Goal: Task Accomplishment & Management: Manage account settings

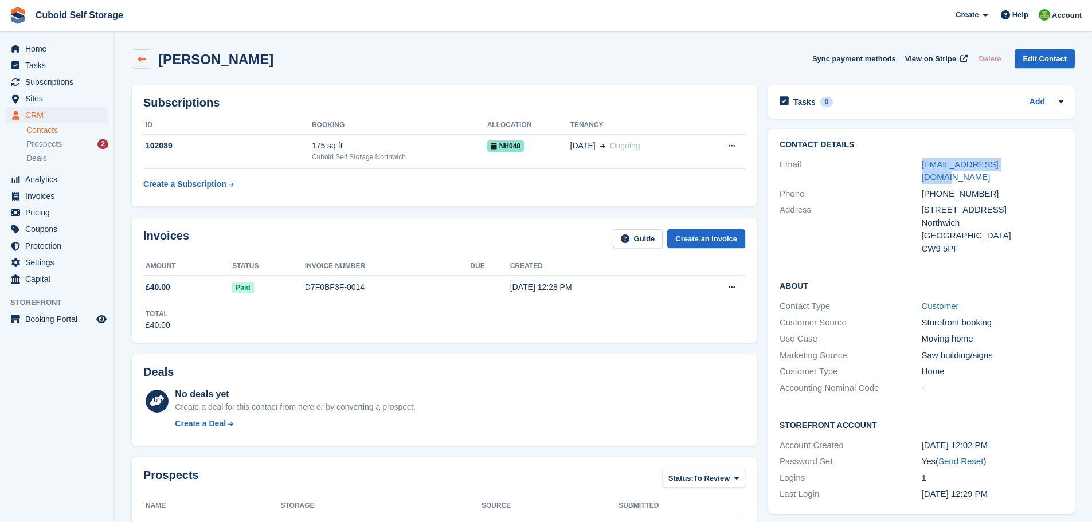
click at [139, 58] on icon at bounding box center [142, 59] width 9 height 9
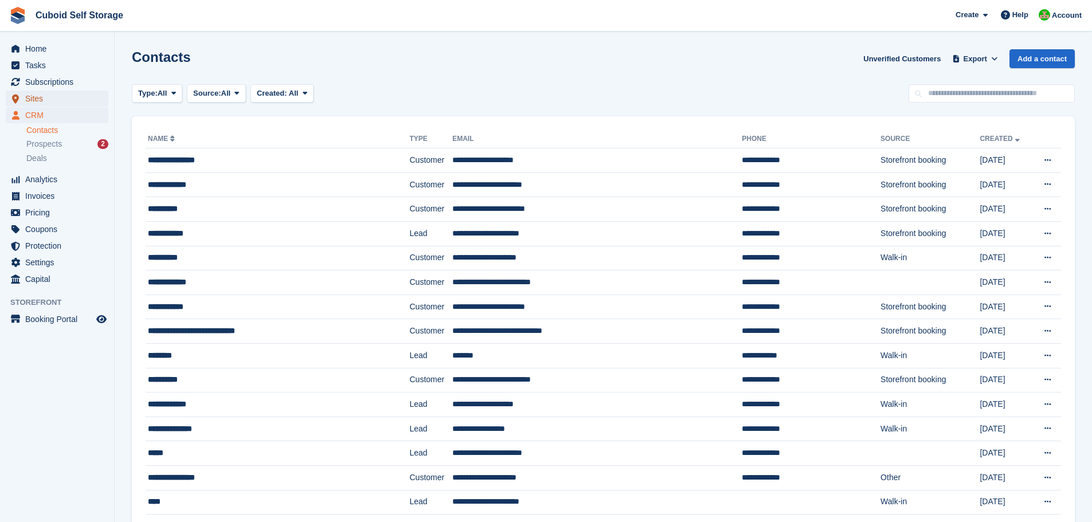
click at [37, 95] on span "Sites" at bounding box center [59, 99] width 69 height 16
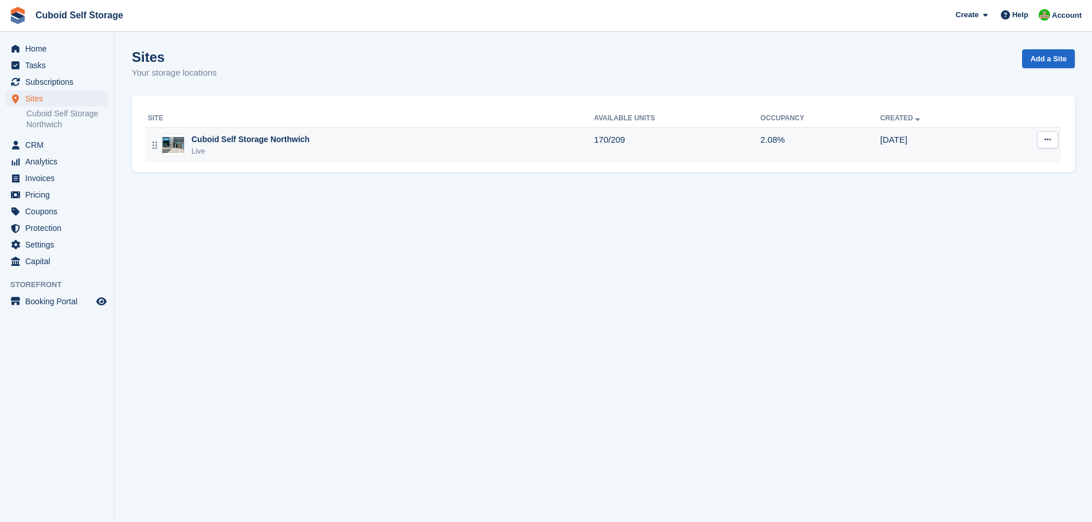
click at [260, 150] on div "Live" at bounding box center [251, 151] width 118 height 11
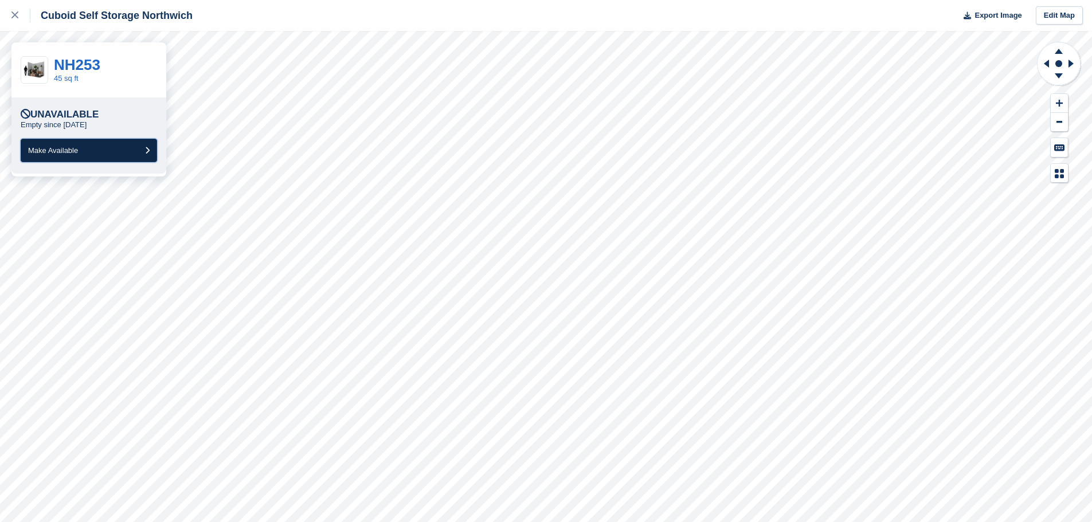
click at [147, 150] on icon "submit" at bounding box center [147, 150] width 5 height 7
click at [142, 151] on button "Make Available" at bounding box center [89, 151] width 136 height 24
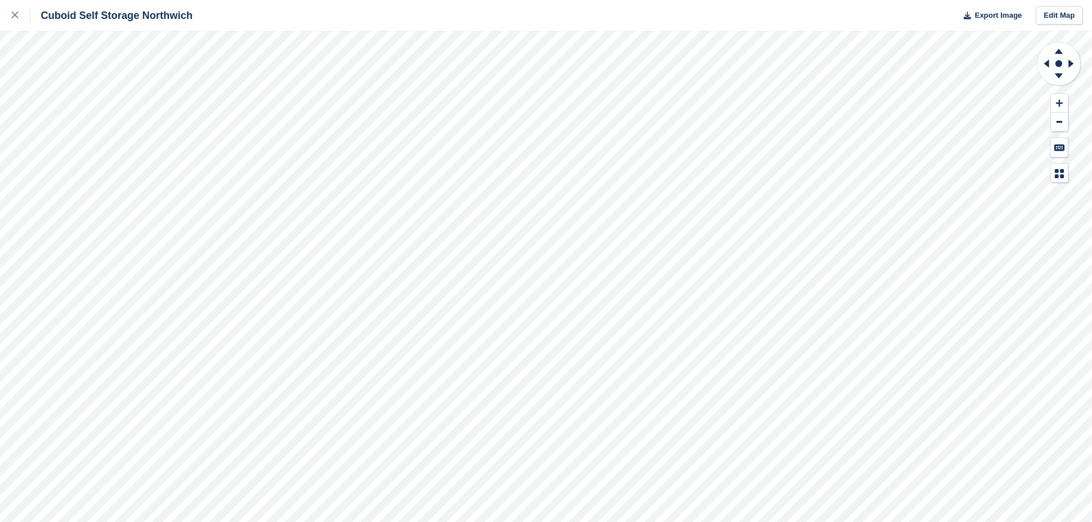
click at [1038, 128] on div at bounding box center [1059, 112] width 45 height 142
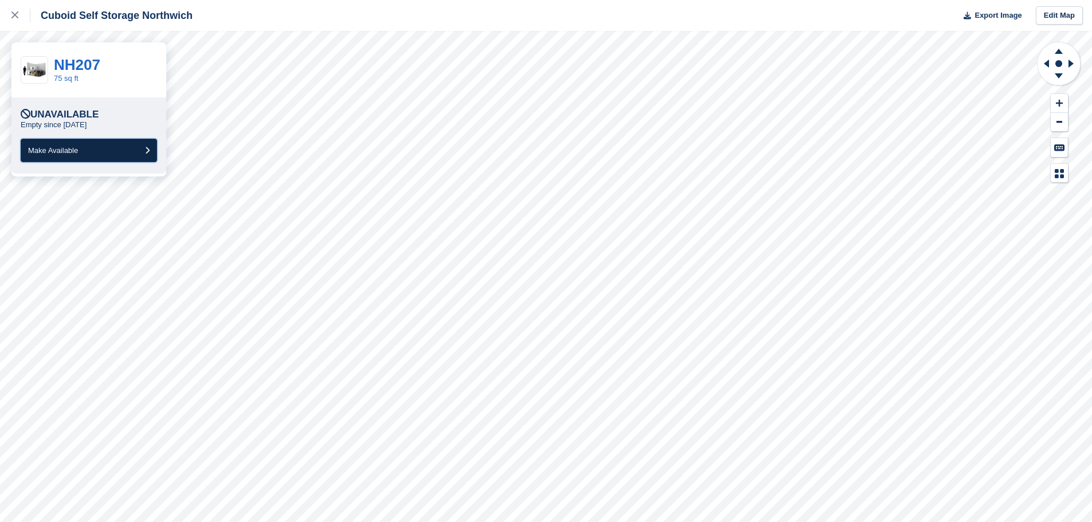
click at [140, 149] on button "Make Available" at bounding box center [89, 151] width 136 height 24
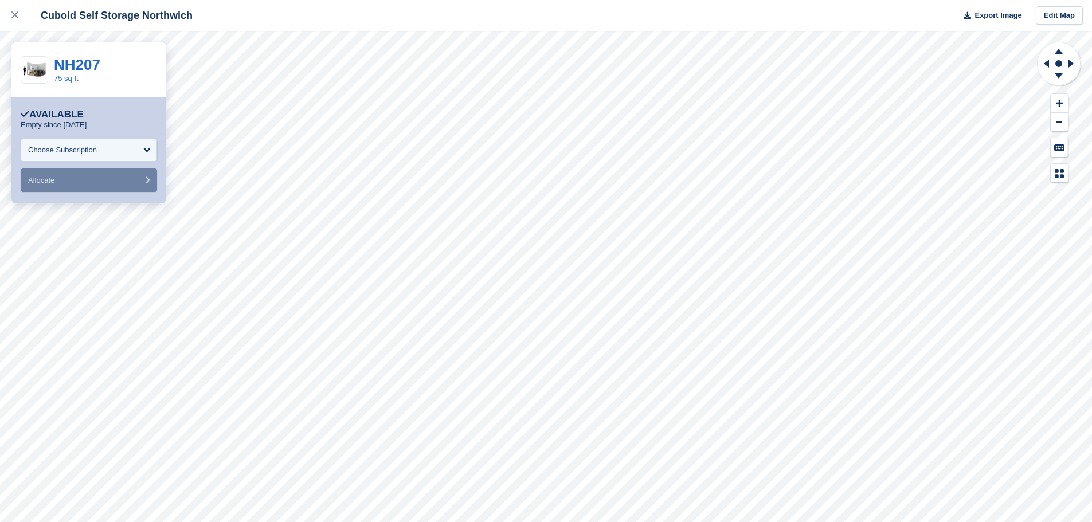
click at [1045, 147] on div at bounding box center [1059, 112] width 45 height 142
click at [1047, 145] on div at bounding box center [1059, 112] width 45 height 142
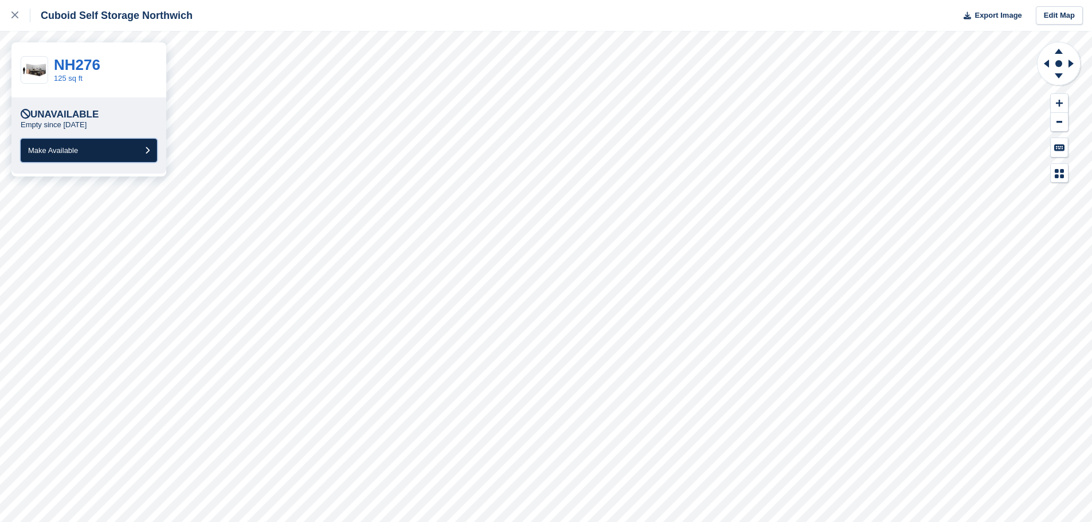
click at [147, 152] on icon "submit" at bounding box center [147, 150] width 5 height 7
click at [142, 149] on button "Make Available" at bounding box center [89, 151] width 136 height 24
click at [149, 150] on icon "submit" at bounding box center [147, 150] width 5 height 7
click at [147, 151] on icon "submit" at bounding box center [147, 150] width 5 height 7
click at [144, 150] on button "Make Available" at bounding box center [89, 151] width 136 height 24
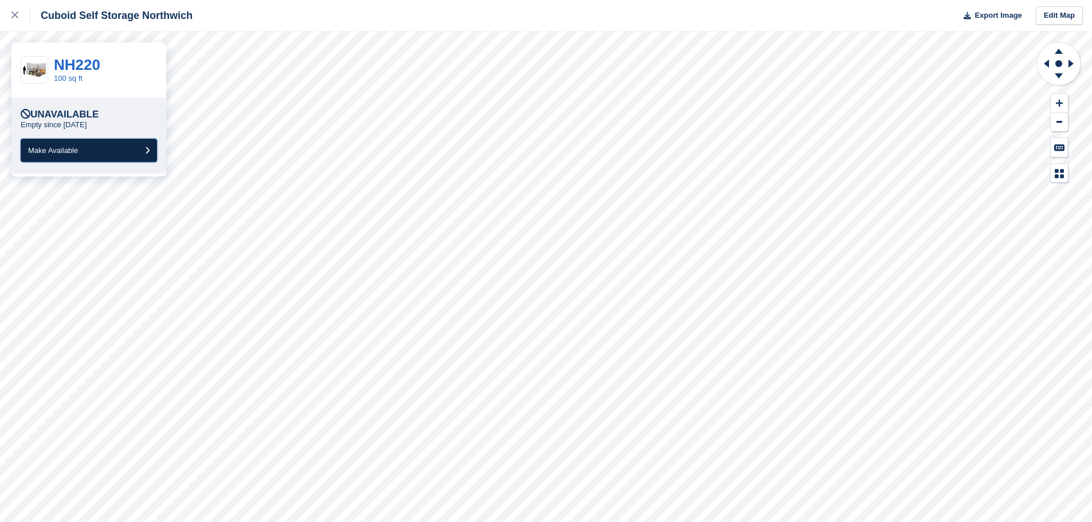
click at [146, 149] on icon "submit" at bounding box center [147, 150] width 5 height 7
click at [145, 149] on button "Make Available" at bounding box center [89, 151] width 136 height 24
click at [149, 150] on icon "submit" at bounding box center [147, 150] width 5 height 7
click at [148, 150] on icon "submit" at bounding box center [147, 150] width 5 height 7
click at [146, 151] on icon "submit" at bounding box center [147, 150] width 5 height 7
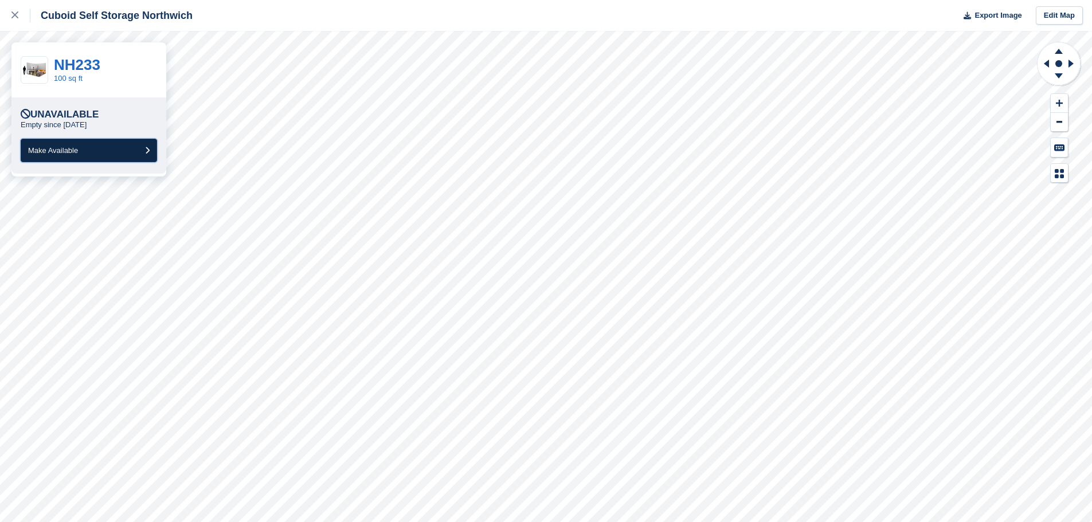
click at [146, 150] on icon "submit" at bounding box center [147, 150] width 5 height 7
click at [148, 150] on icon "submit" at bounding box center [147, 150] width 5 height 7
click at [149, 151] on icon "submit" at bounding box center [147, 150] width 5 height 7
click at [147, 149] on icon "submit" at bounding box center [147, 150] width 5 height 7
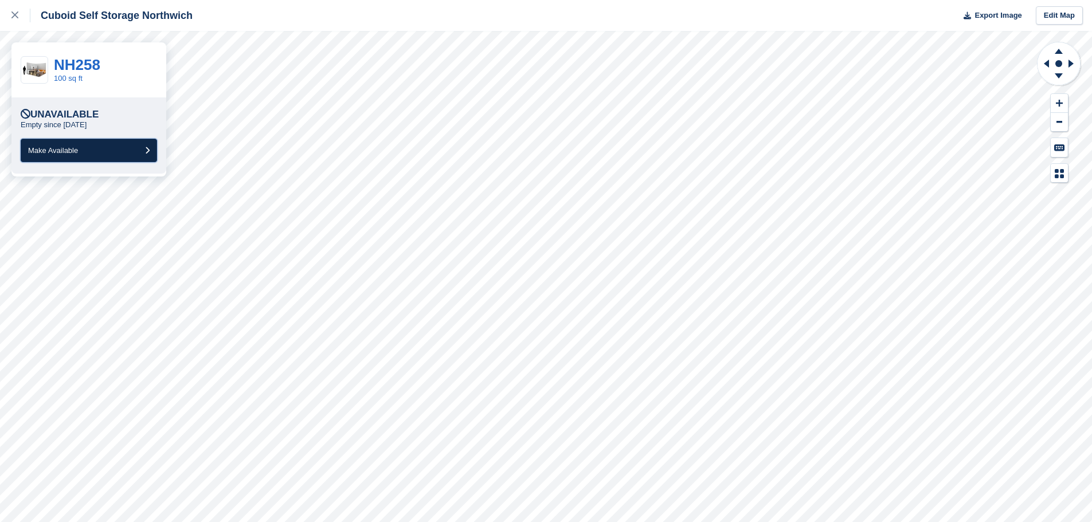
click at [146, 151] on icon "submit" at bounding box center [147, 150] width 5 height 7
click at [146, 150] on icon "submit" at bounding box center [147, 150] width 5 height 7
click at [146, 149] on icon "submit" at bounding box center [147, 150] width 5 height 7
click at [150, 151] on button "Make Available" at bounding box center [89, 151] width 136 height 24
click at [147, 150] on icon "submit" at bounding box center [147, 150] width 5 height 7
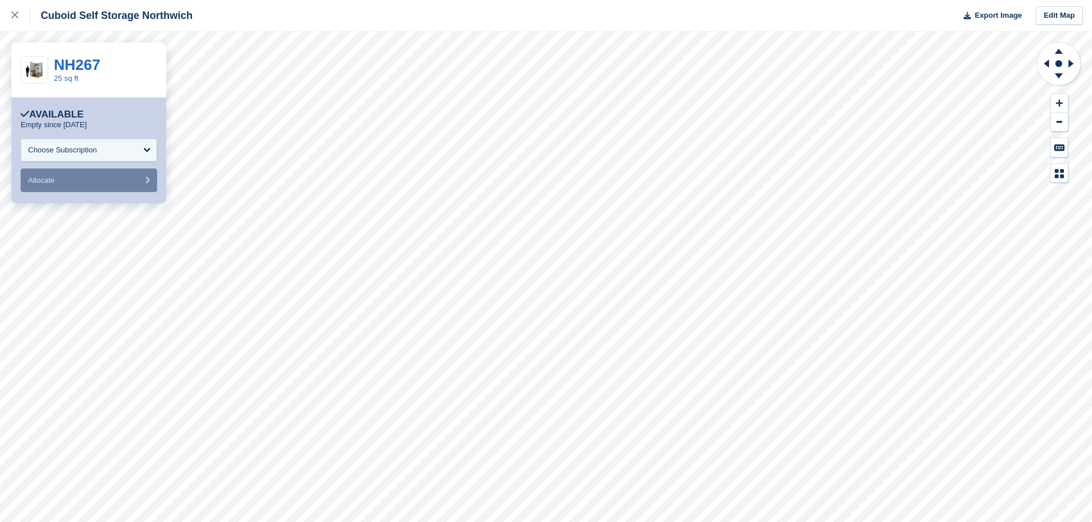
click at [1045, 146] on div at bounding box center [1059, 112] width 45 height 142
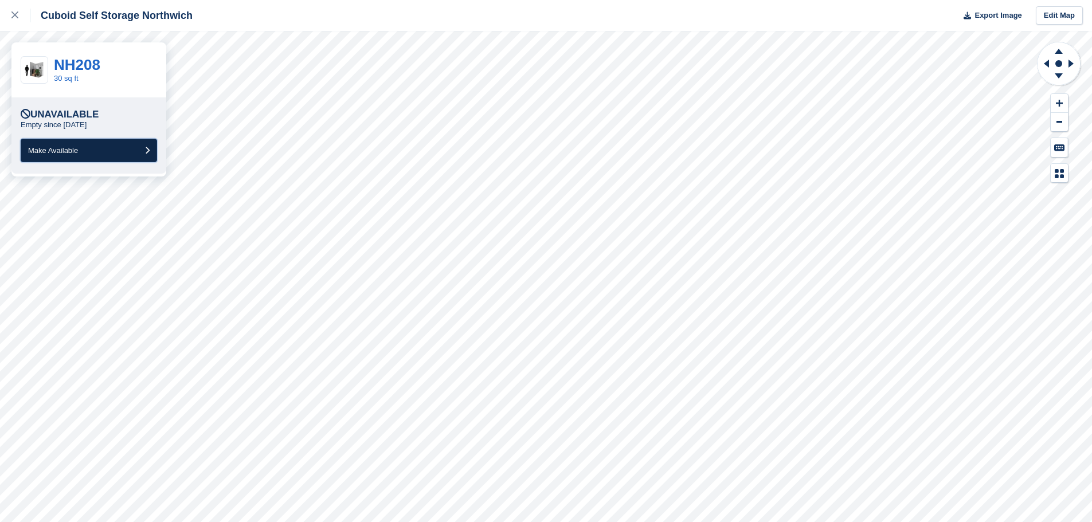
click at [141, 149] on button "Make Available" at bounding box center [89, 151] width 136 height 24
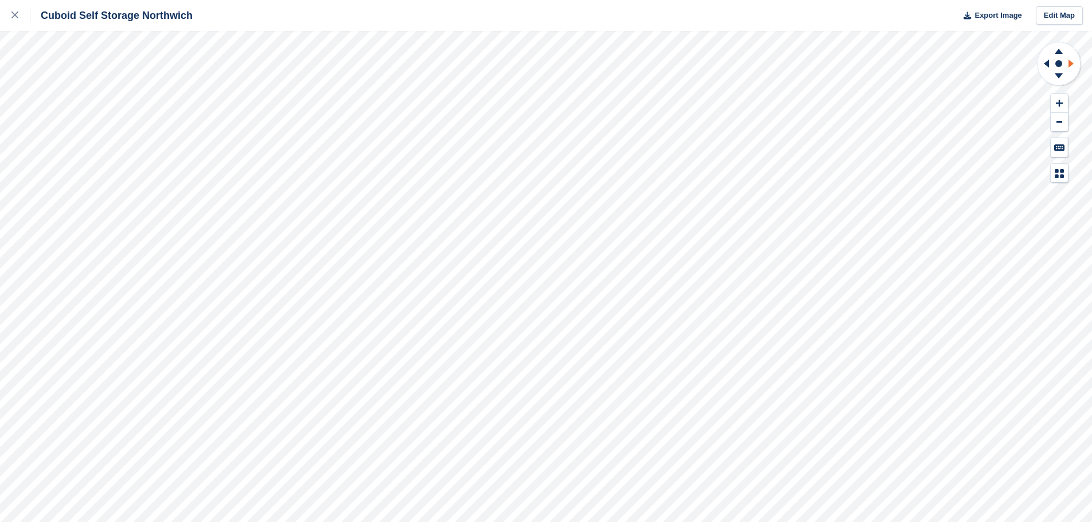
click at [1068, 64] on icon at bounding box center [1073, 64] width 14 height 30
click at [1068, 63] on icon at bounding box center [1073, 64] width 14 height 30
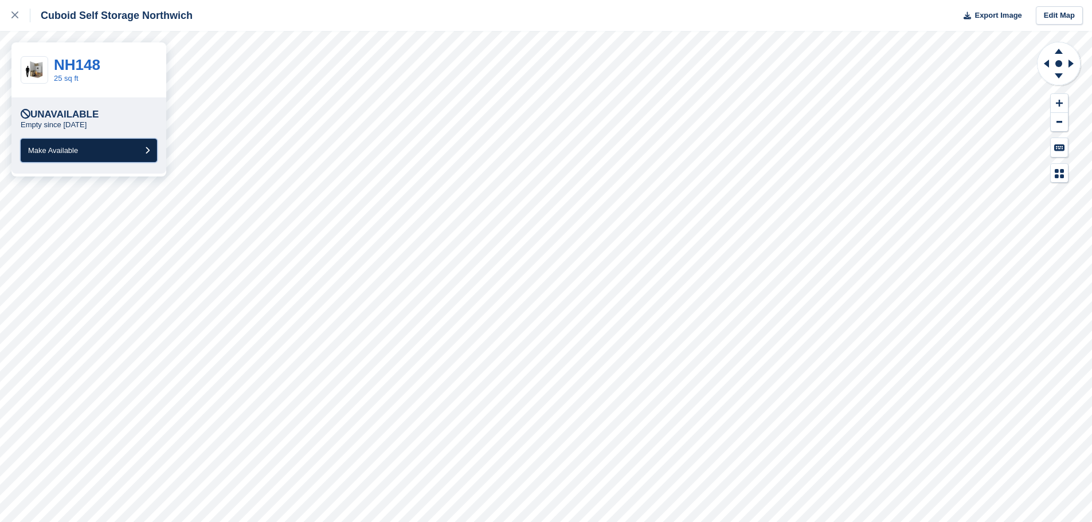
click at [144, 150] on button "Make Available" at bounding box center [89, 151] width 136 height 24
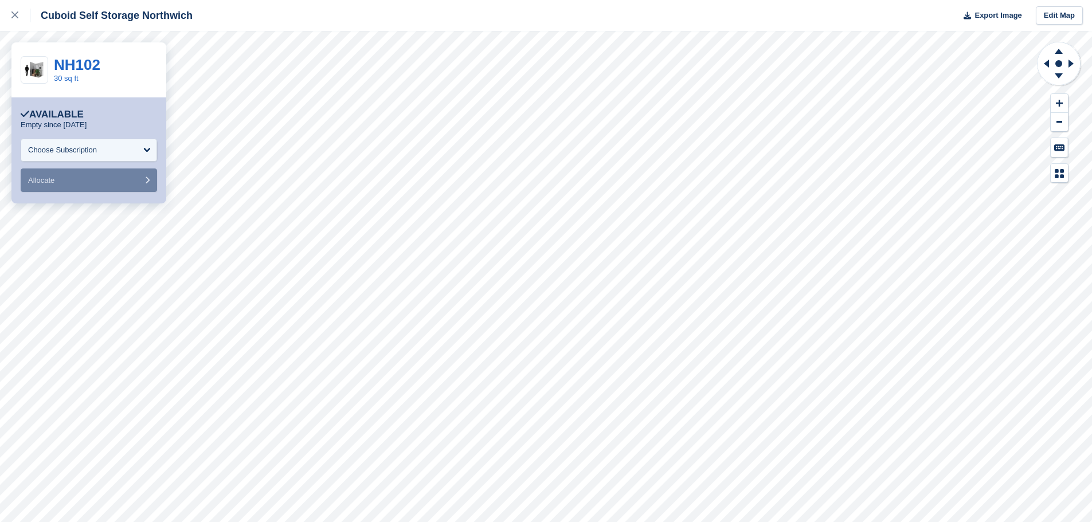
click at [107, 116] on div "Available" at bounding box center [89, 114] width 136 height 11
click at [140, 153] on div "Choose Subscription" at bounding box center [89, 150] width 136 height 23
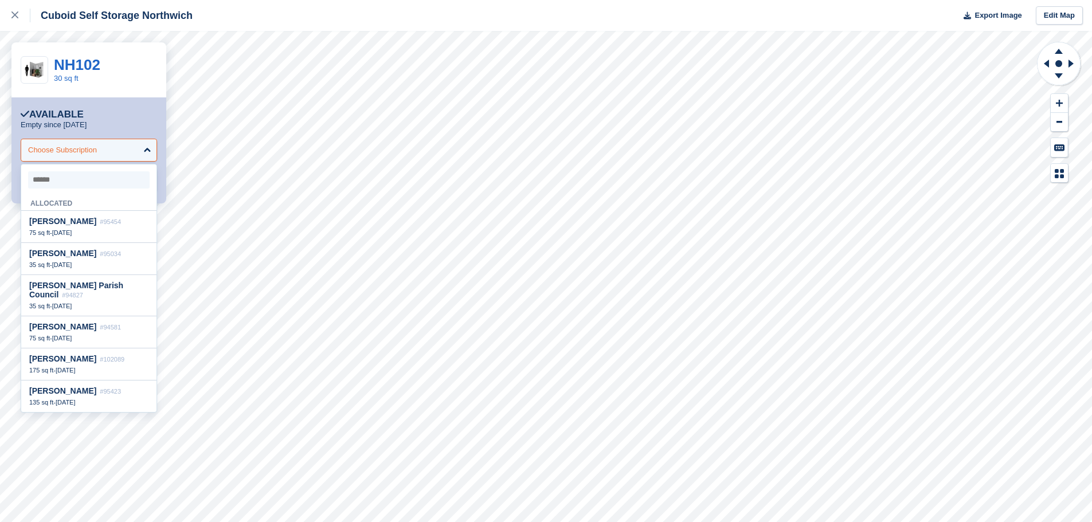
click at [140, 151] on div "Choose Subscription" at bounding box center [89, 150] width 136 height 23
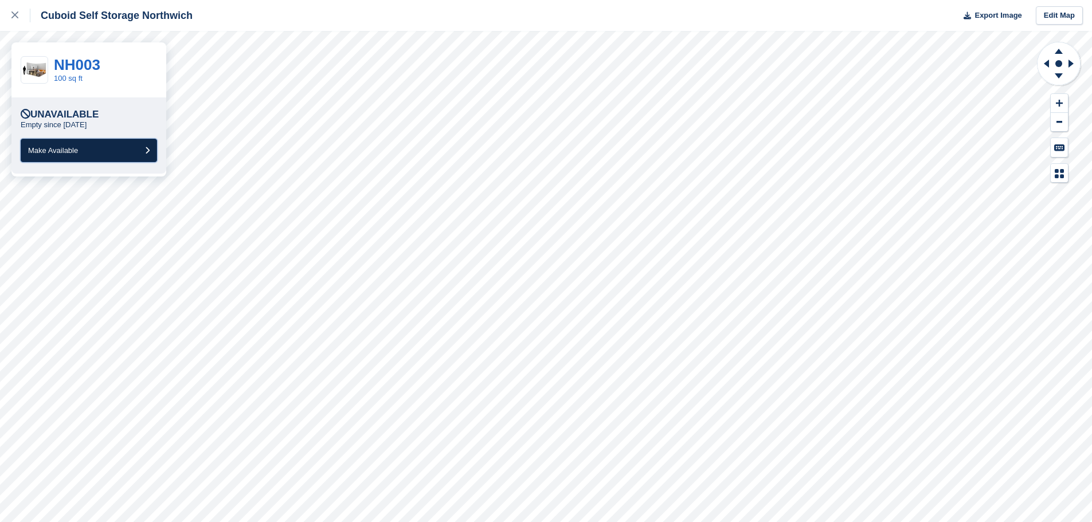
click at [147, 148] on icon "submit" at bounding box center [147, 150] width 5 height 7
click at [149, 153] on icon "submit" at bounding box center [147, 150] width 5 height 7
click at [146, 149] on icon "submit" at bounding box center [147, 150] width 5 height 7
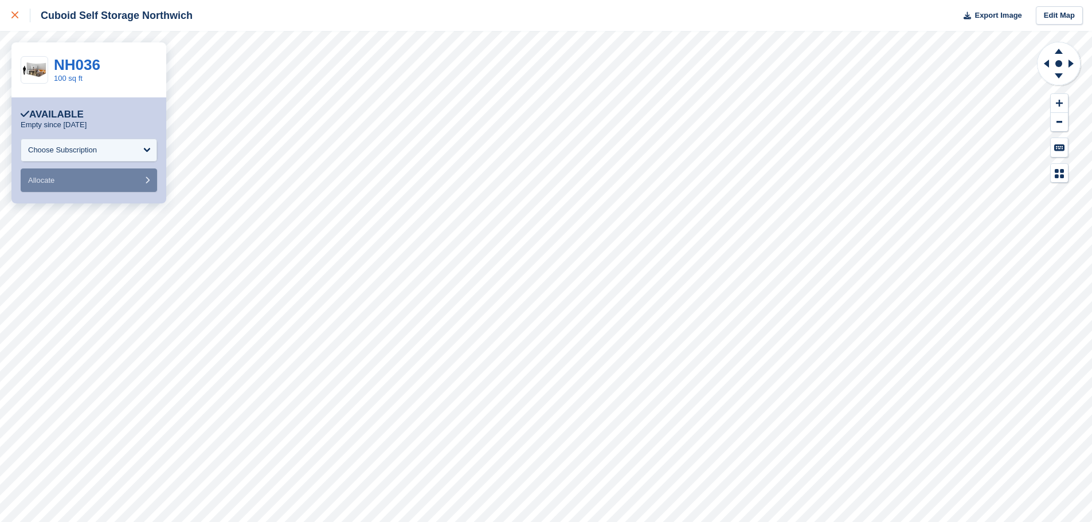
click at [13, 15] on icon at bounding box center [14, 14] width 7 height 7
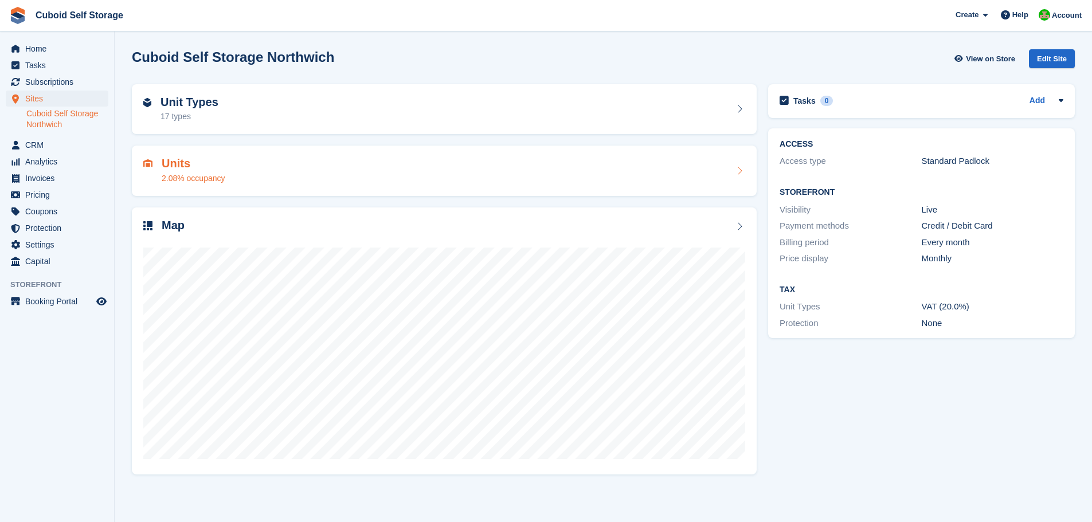
click at [236, 174] on div "Units 2.08% occupancy" at bounding box center [444, 171] width 602 height 28
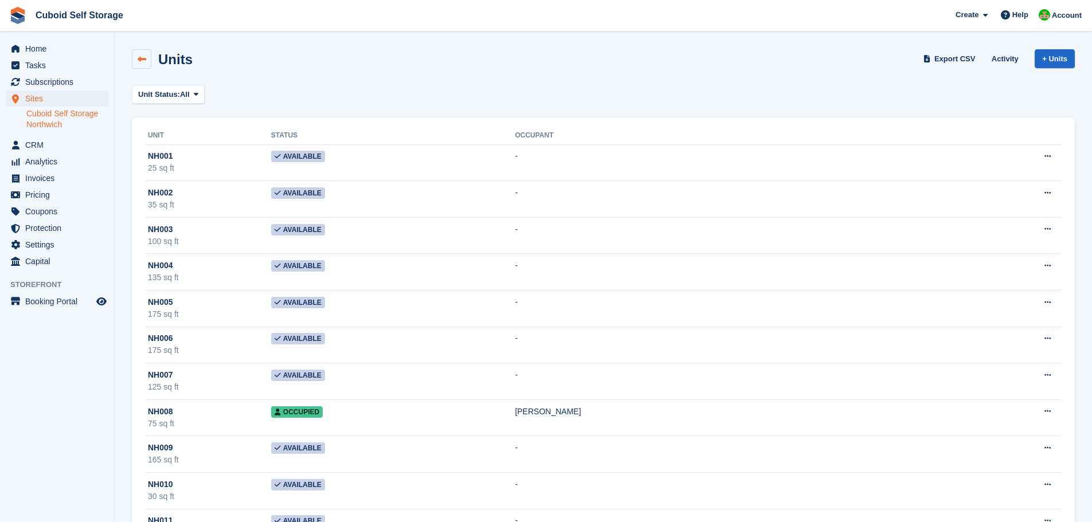
click at [141, 59] on icon at bounding box center [142, 59] width 9 height 9
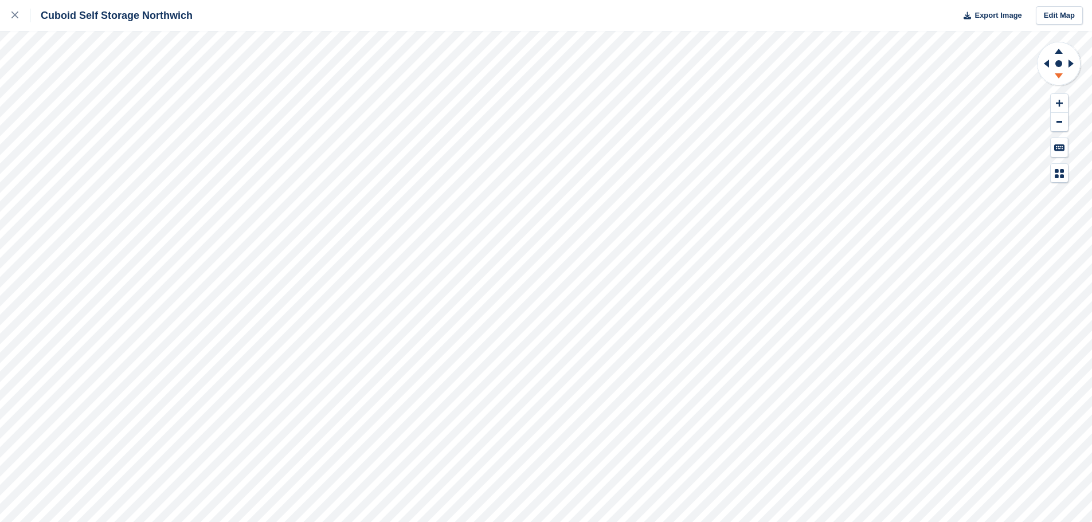
click at [1059, 73] on icon at bounding box center [1059, 75] width 8 height 5
click at [15, 13] on icon at bounding box center [14, 14] width 7 height 7
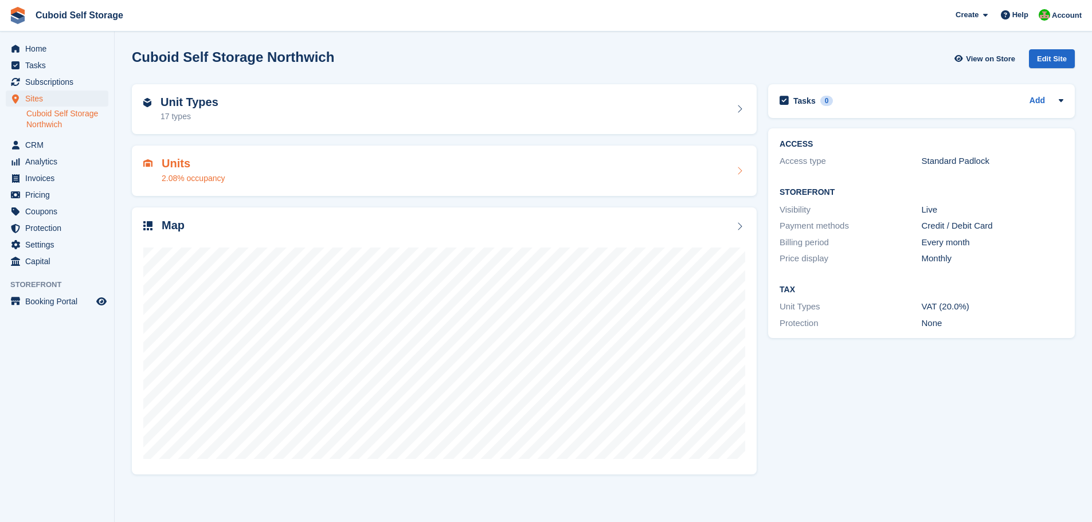
click at [290, 171] on div "Units 2.08% occupancy" at bounding box center [444, 171] width 602 height 28
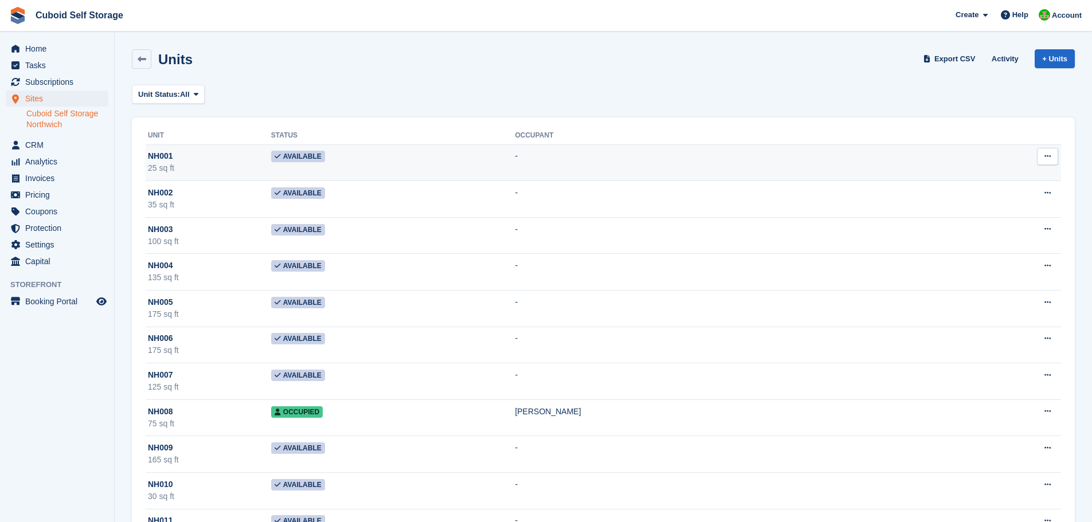
click at [1045, 155] on icon at bounding box center [1048, 156] width 6 height 7
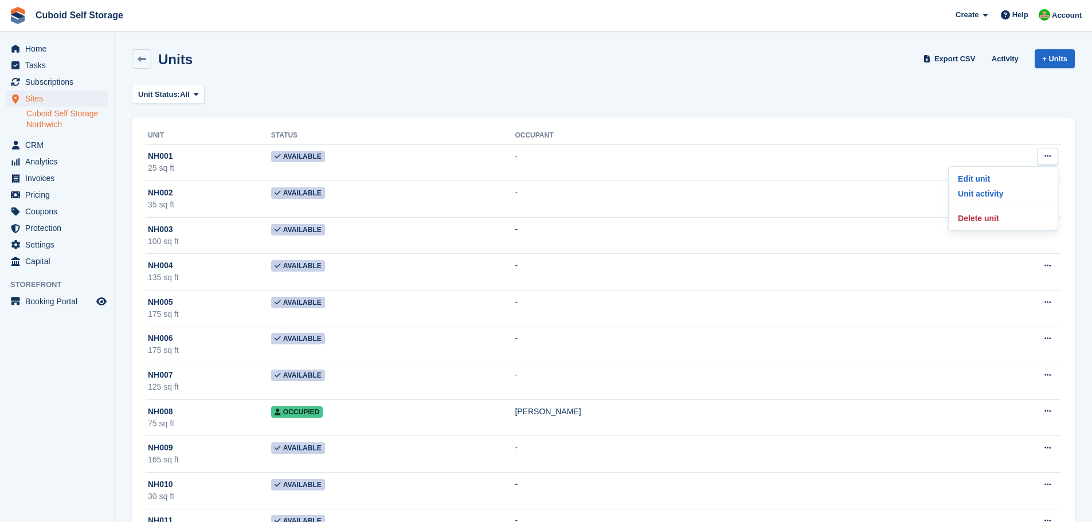
click at [1051, 95] on div "Unit Status: All All Available Reserved Occupied Overlocked Repossessed Unavail…" at bounding box center [603, 94] width 943 height 19
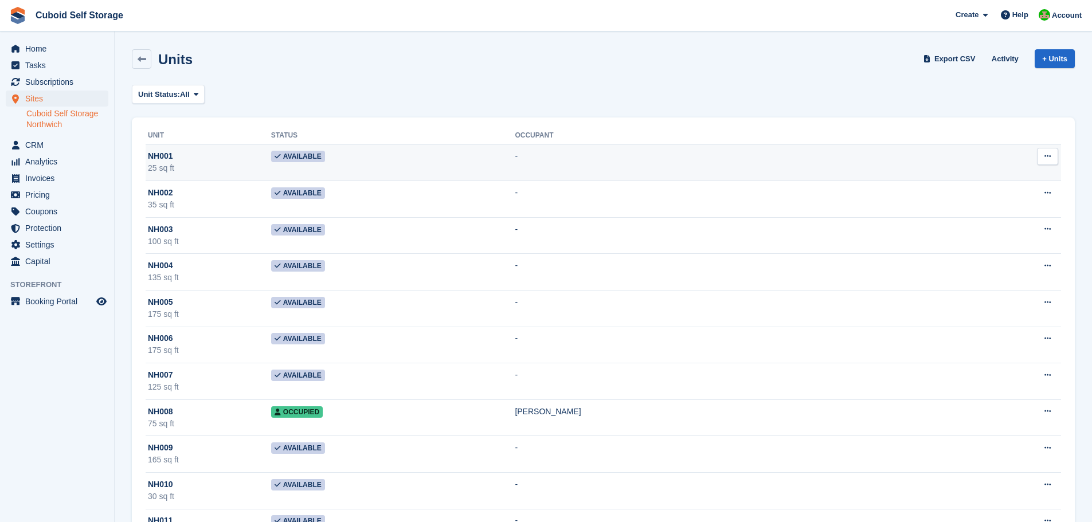
click at [462, 165] on td "Available" at bounding box center [393, 163] width 244 height 37
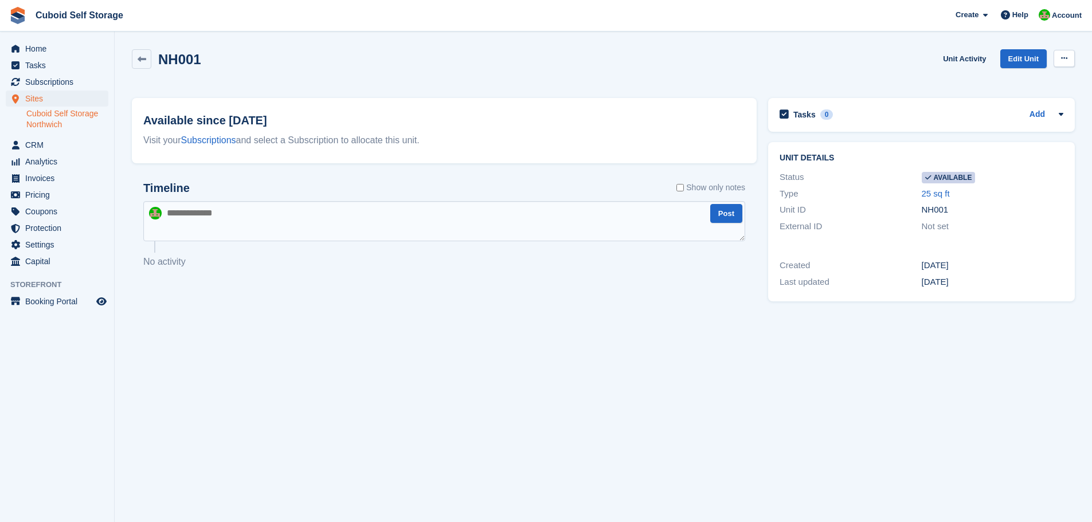
click at [1062, 58] on icon at bounding box center [1064, 57] width 6 height 7
click at [1030, 80] on p "Make unavailable" at bounding box center [1020, 80] width 100 height 15
click at [142, 55] on icon at bounding box center [142, 59] width 9 height 9
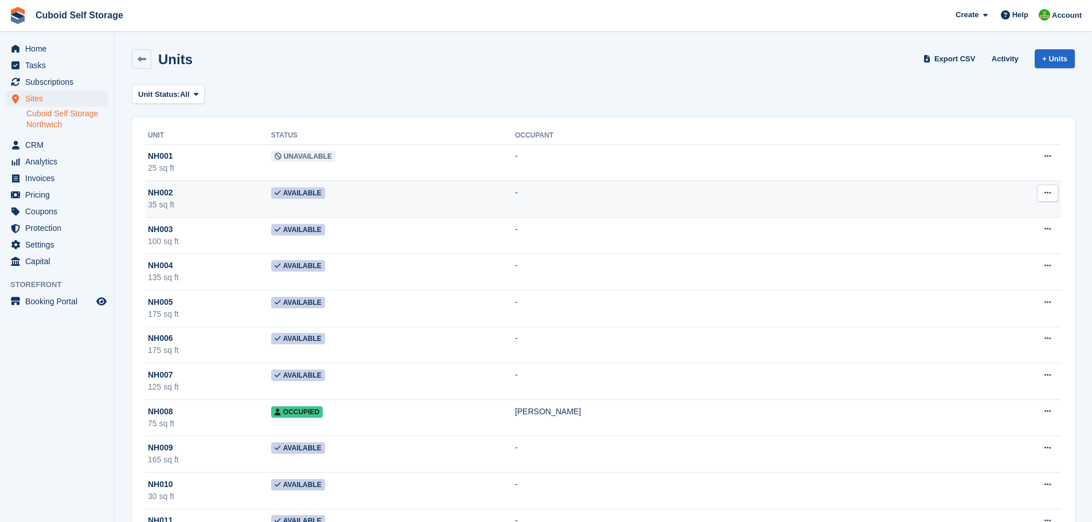
drag, startPoint x: 425, startPoint y: 206, endPoint x: 600, endPoint y: 195, distance: 175.3
click at [445, 208] on td "Available" at bounding box center [393, 199] width 244 height 37
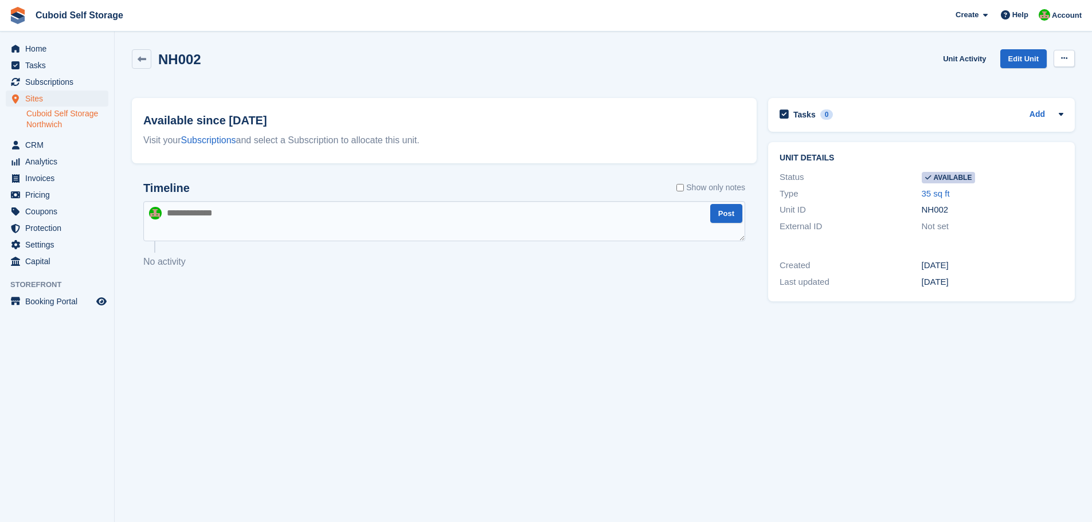
click at [1061, 57] on icon at bounding box center [1064, 57] width 6 height 7
click at [1029, 80] on p "Make unavailable" at bounding box center [1020, 80] width 100 height 15
click at [140, 61] on icon at bounding box center [142, 59] width 9 height 9
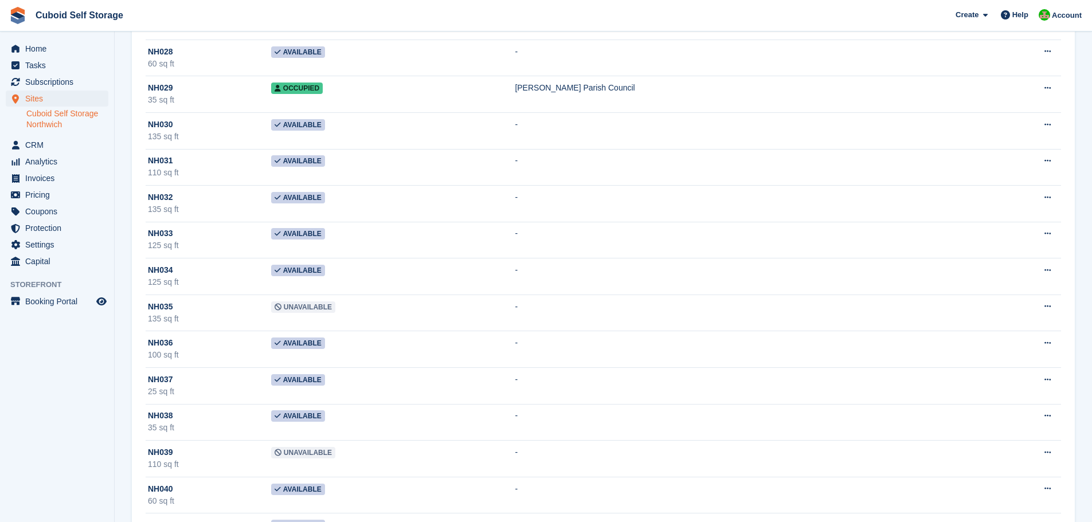
scroll to position [1204, 0]
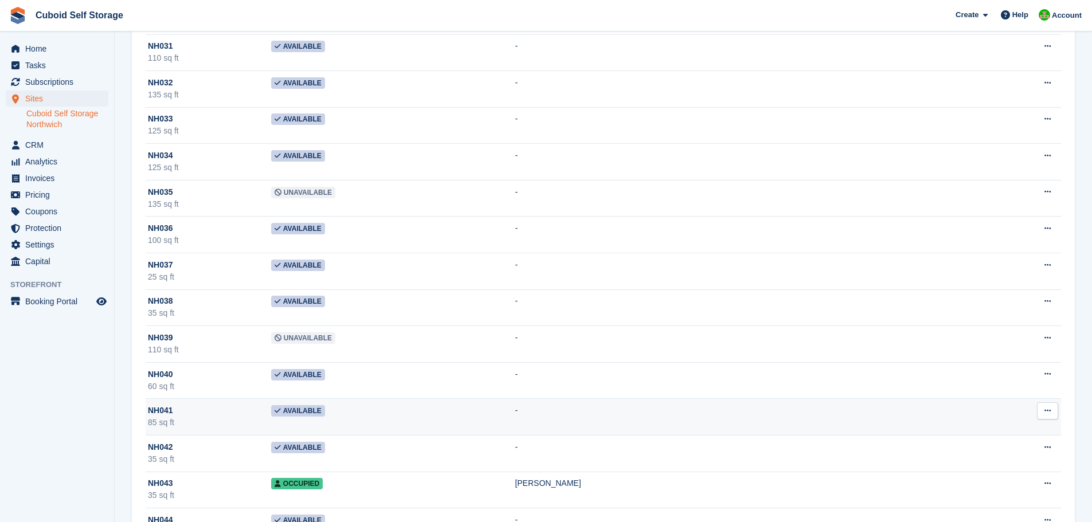
click at [1048, 411] on icon at bounding box center [1048, 410] width 6 height 7
click at [919, 430] on td "-" at bounding box center [742, 417] width 455 height 37
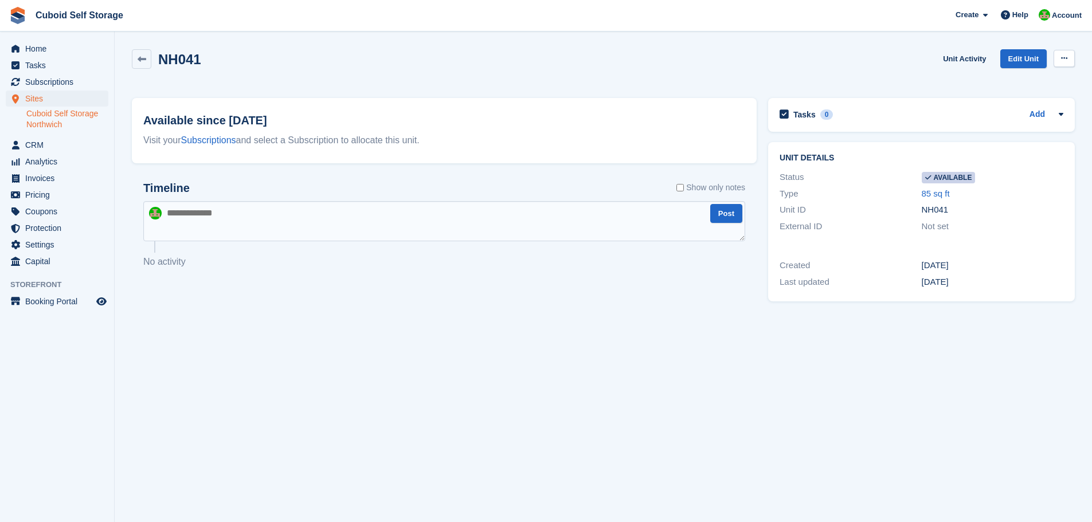
click at [1061, 61] on icon at bounding box center [1064, 57] width 6 height 7
click at [1005, 81] on p "Make unavailable" at bounding box center [1020, 80] width 100 height 15
click at [142, 58] on icon at bounding box center [142, 59] width 9 height 9
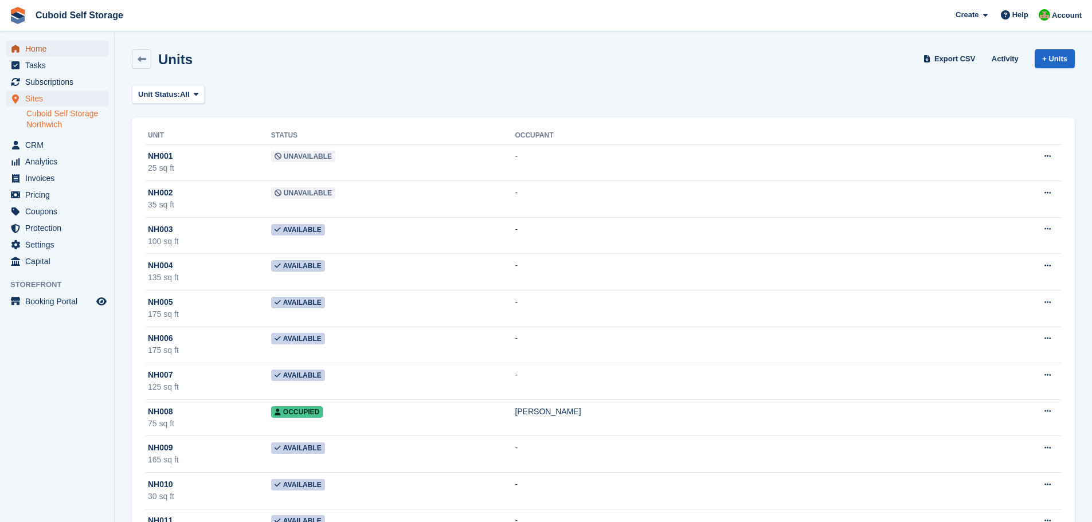
click at [36, 49] on span "Home" at bounding box center [59, 49] width 69 height 16
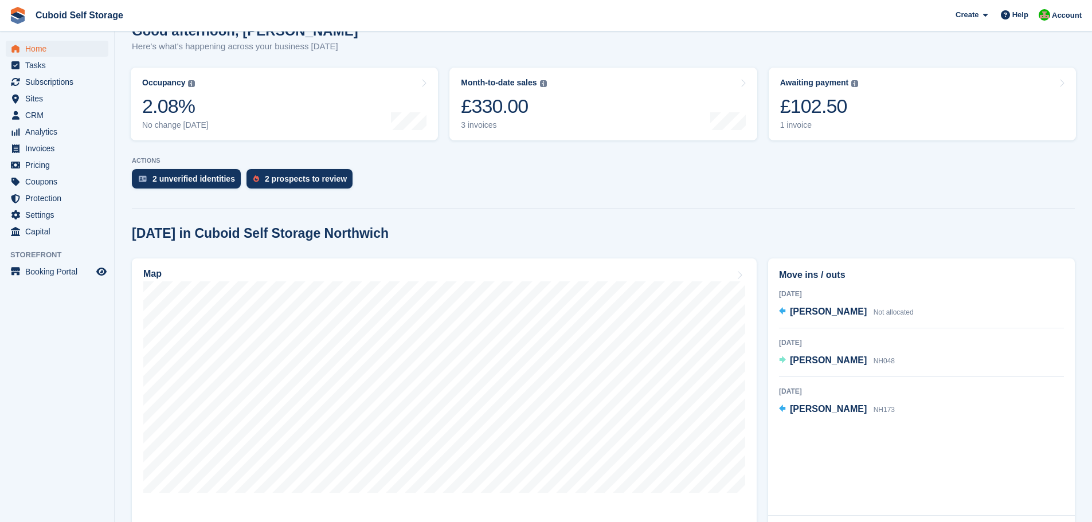
scroll to position [172, 0]
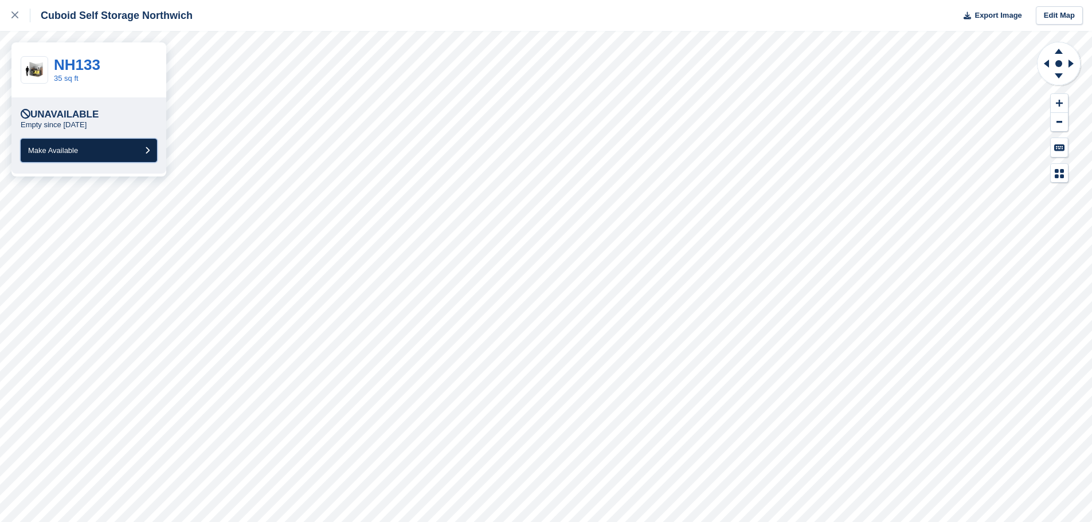
click at [147, 149] on icon "submit" at bounding box center [147, 150] width 5 height 7
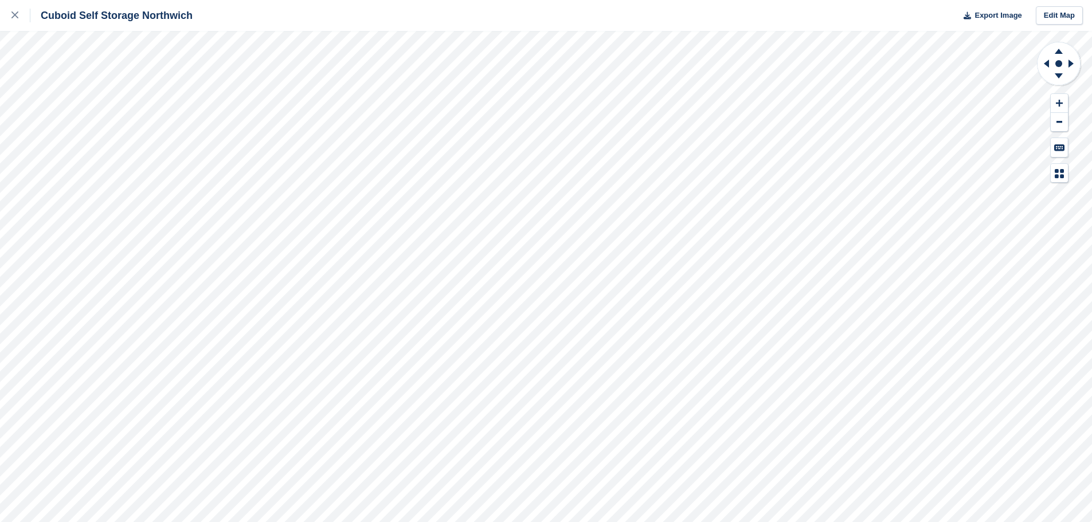
click at [112, 164] on div "Cuboid Self Storage Northwich Export Image Edit Map" at bounding box center [546, 261] width 1092 height 522
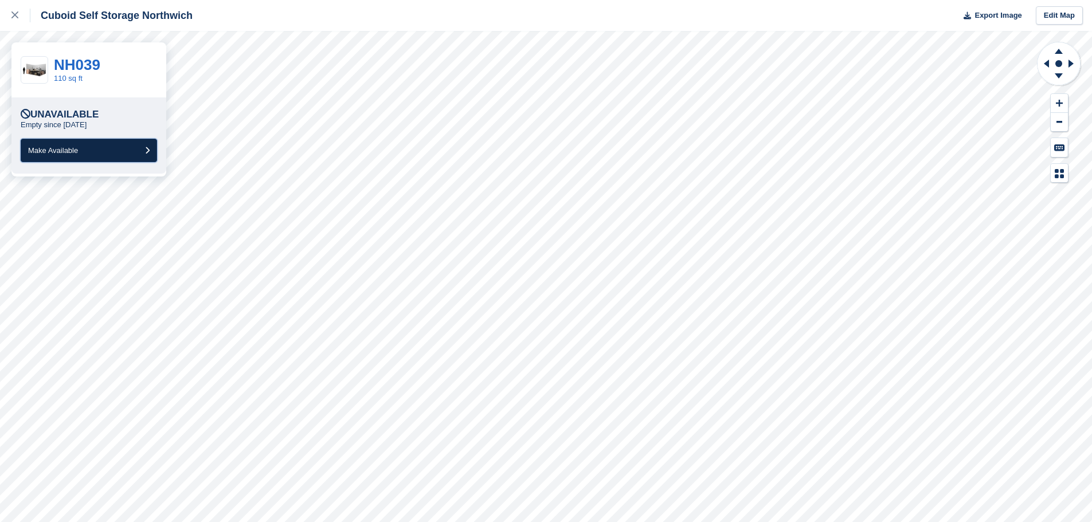
click at [147, 151] on icon "submit" at bounding box center [147, 150] width 5 height 7
